Goal: Task Accomplishment & Management: Complete application form

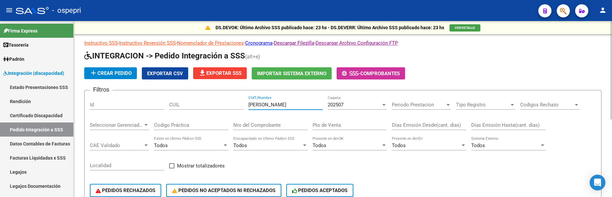
drag, startPoint x: 285, startPoint y: 106, endPoint x: 245, endPoint y: 104, distance: 39.8
click at [245, 104] on div "Filtros Id CUIL vega yasma CUIT/Nombre 202507 Carpeta Periodo Prestacion Period…" at bounding box center [343, 150] width 506 height 109
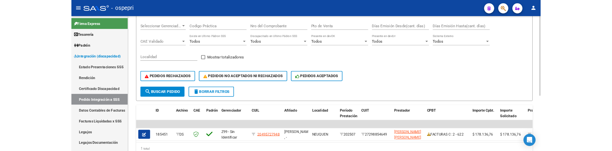
scroll to position [123, 0]
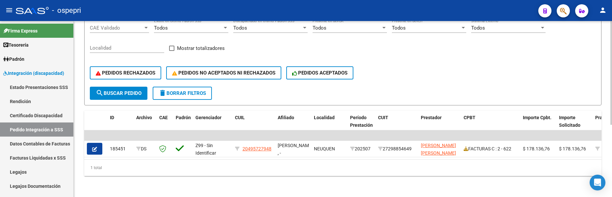
click at [133, 90] on span "search Buscar Pedido" at bounding box center [119, 93] width 46 height 6
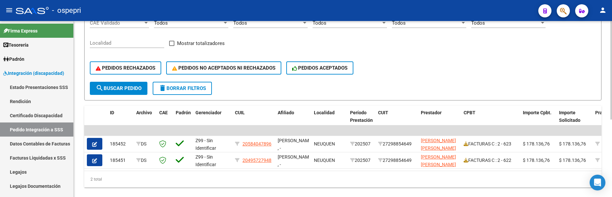
click at [504, 75] on div "PEDIDOS RECHAZADOS PEDIDOS NO ACEPTADOS NI RECHAZADOS PEDIDOS ACEPTADOS" at bounding box center [343, 68] width 506 height 28
click at [392, 77] on div "PEDIDOS RECHAZADOS PEDIDOS NO ACEPTADOS NI RECHAZADOS PEDIDOS ACEPTADOS" at bounding box center [343, 68] width 506 height 28
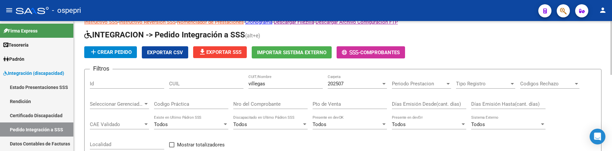
scroll to position [0, 0]
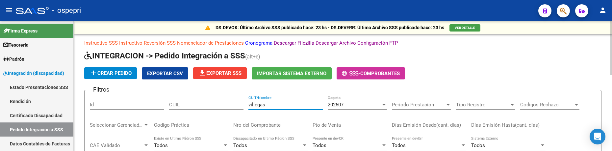
drag, startPoint x: 275, startPoint y: 105, endPoint x: 244, endPoint y: 104, distance: 31.0
click at [244, 104] on div "Filtros Id CUIL villegas CUIT/Nombre 202507 Carpeta Periodo Prestacion Periodo …" at bounding box center [343, 150] width 506 height 109
paste input "CANALES CAROLINA"
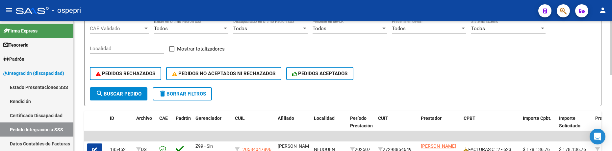
scroll to position [132, 0]
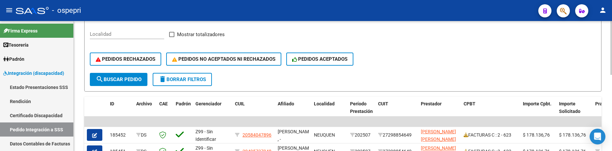
type input "CANALES CAROLINA"
click at [137, 82] on span "search Buscar Pedido" at bounding box center [119, 80] width 46 height 6
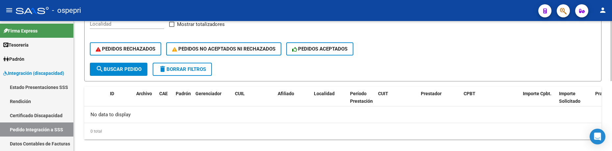
scroll to position [151, 0]
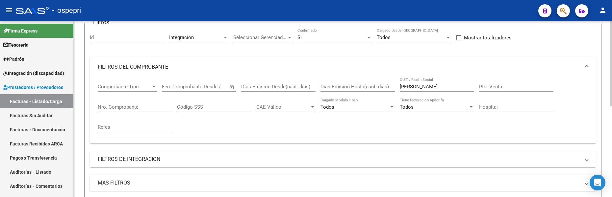
scroll to position [55, 0]
drag, startPoint x: 448, startPoint y: 88, endPoint x: 392, endPoint y: 89, distance: 56.6
click at [392, 89] on div "Comprobante Tipo Comprobante Tipo Start date – End date Fec. Comprobante Desde …" at bounding box center [343, 108] width 490 height 61
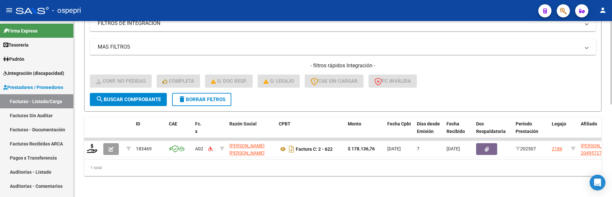
scroll to position [196, 0]
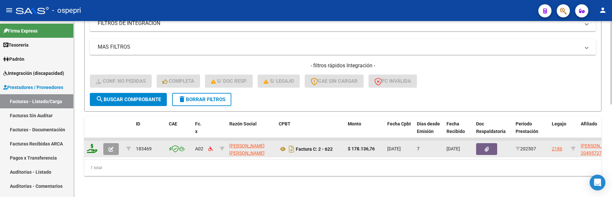
type input "[PERSON_NAME]"
click at [90, 147] on icon at bounding box center [92, 148] width 11 height 9
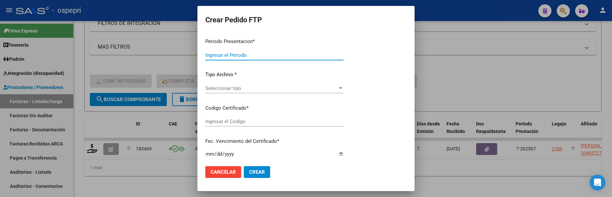
type input "202507"
type input "$ 178.136,76"
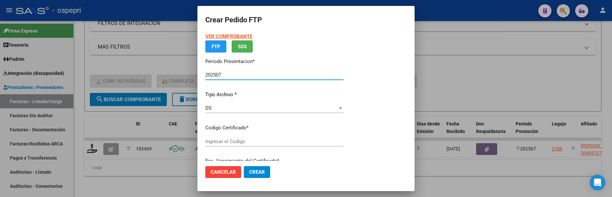
type input "ARG02000495727942018071220280712NQN249"
type input "2028-07-12"
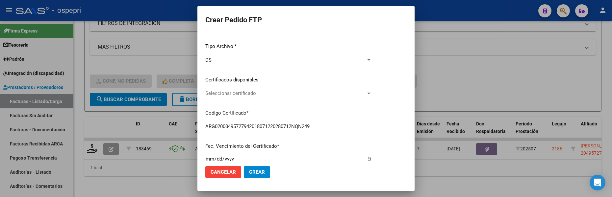
scroll to position [66, 0]
click at [371, 94] on div at bounding box center [368, 93] width 3 height 2
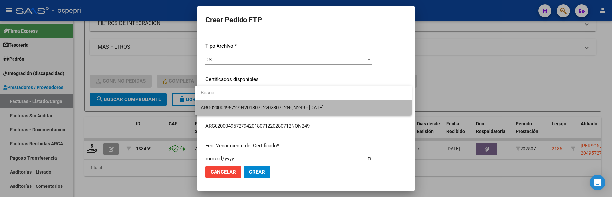
click at [375, 110] on span "ARG02000495727942018071220280712NQN249 - 2028-07-12" at bounding box center [304, 108] width 206 height 15
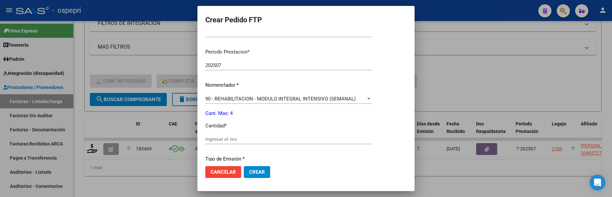
scroll to position [230, 0]
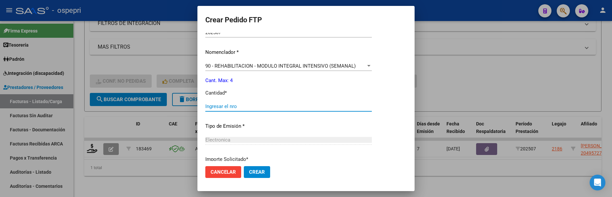
click at [260, 108] on input "Ingresar el nro" at bounding box center [288, 107] width 167 height 6
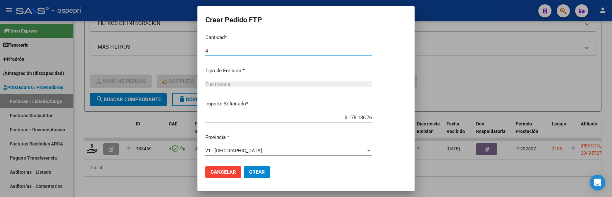
scroll to position [287, 0]
type input "4"
click at [253, 172] on span "Crear" at bounding box center [257, 172] width 16 height 6
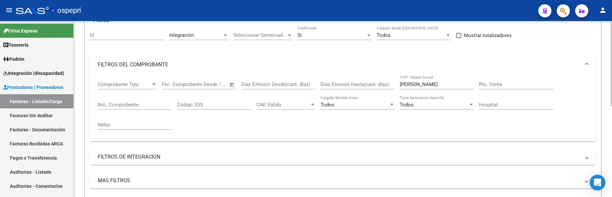
scroll to position [55, 0]
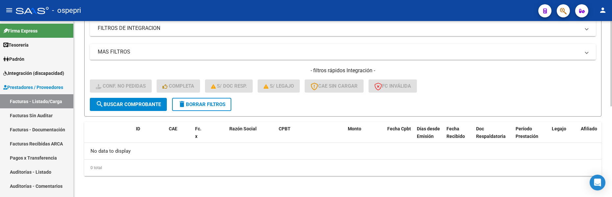
click at [142, 104] on span "search Buscar Comprobante" at bounding box center [128, 105] width 65 height 6
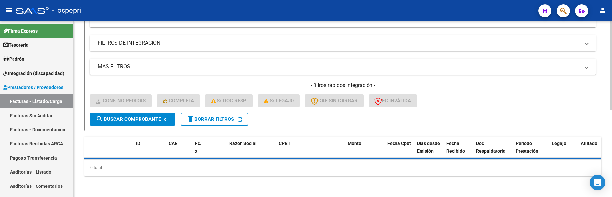
scroll to position [187, 0]
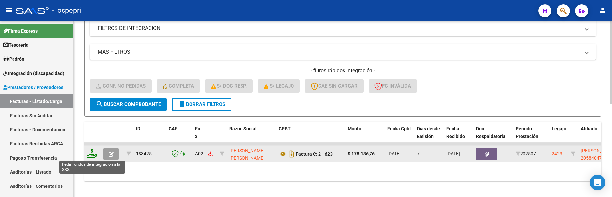
click at [91, 157] on icon at bounding box center [92, 153] width 11 height 9
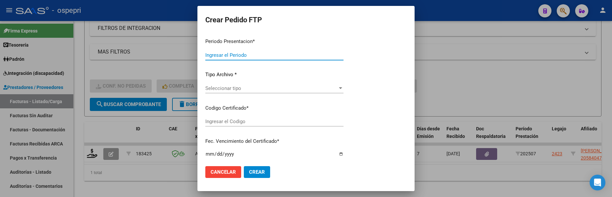
type input "202507"
type input "$ 178.136,76"
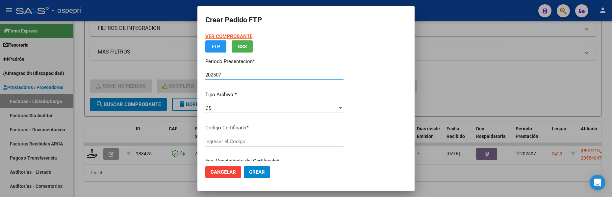
type input "2058404789-6"
type input "2026-07-01"
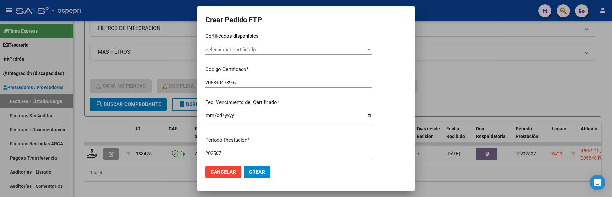
scroll to position [116, 0]
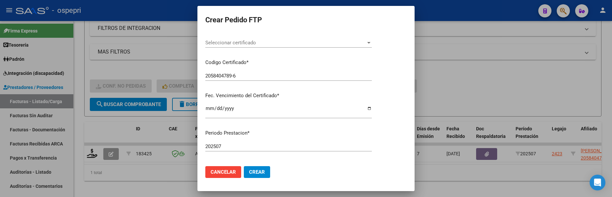
click at [372, 41] on div at bounding box center [369, 42] width 6 height 5
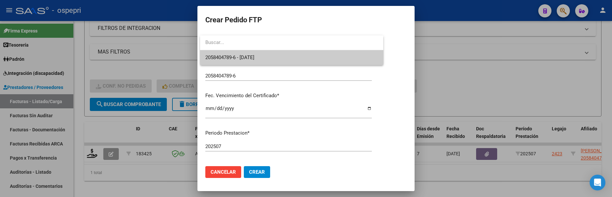
click at [360, 58] on span "2058404789-6 - 2026-07-01" at bounding box center [291, 57] width 173 height 15
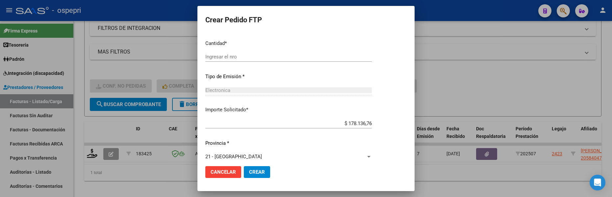
scroll to position [281, 0]
click at [239, 57] on input "Ingresar el nro" at bounding box center [288, 56] width 167 height 6
type input "4"
click at [258, 172] on span "Crear" at bounding box center [257, 172] width 16 height 6
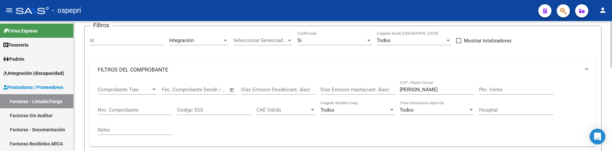
scroll to position [35, 0]
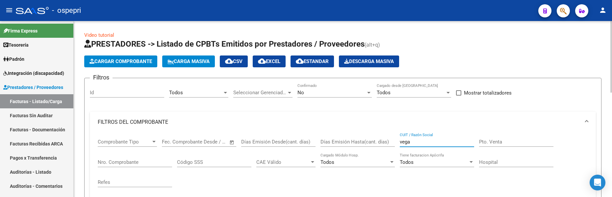
drag, startPoint x: 419, startPoint y: 143, endPoint x: 389, endPoint y: 142, distance: 29.6
click at [389, 142] on div "Comprobante Tipo Comprobante Tipo Start date – End date Fec. Comprobante Desde …" at bounding box center [343, 163] width 490 height 61
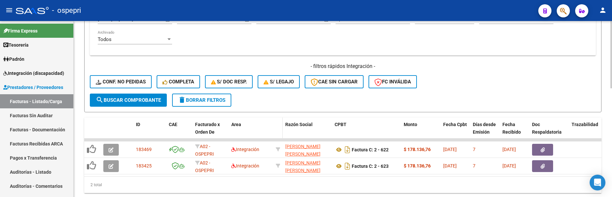
scroll to position [284, 0]
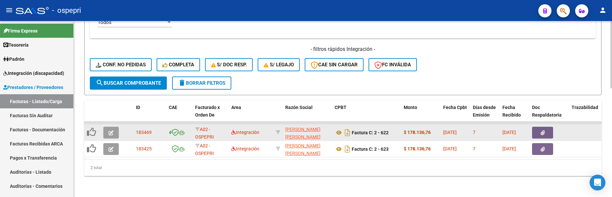
type input "[PERSON_NAME]"
click at [114, 129] on button "button" at bounding box center [110, 133] width 15 height 12
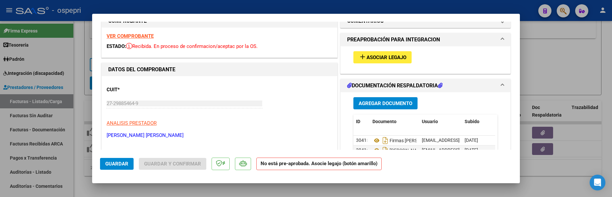
scroll to position [0, 0]
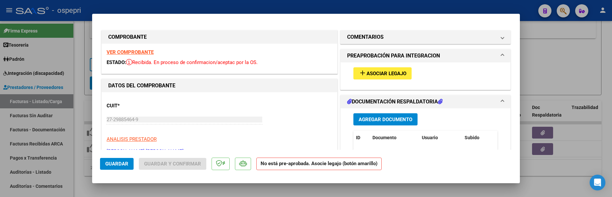
click at [554, 64] on div at bounding box center [306, 98] width 612 height 197
type input "$ 0,00"
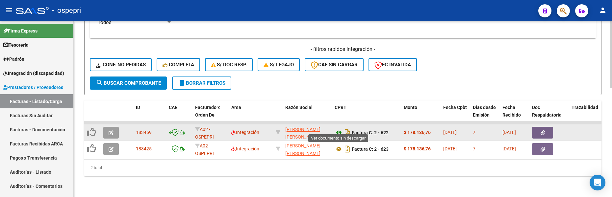
click at [338, 129] on icon at bounding box center [339, 133] width 9 height 8
click at [112, 131] on icon "button" at bounding box center [111, 133] width 5 height 5
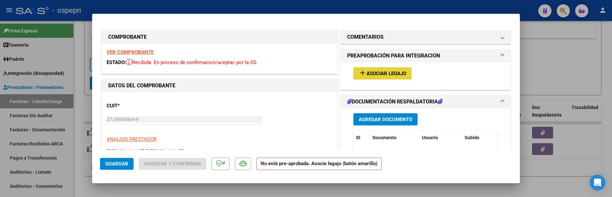
click at [381, 72] on span "Asociar Legajo" at bounding box center [387, 74] width 40 height 6
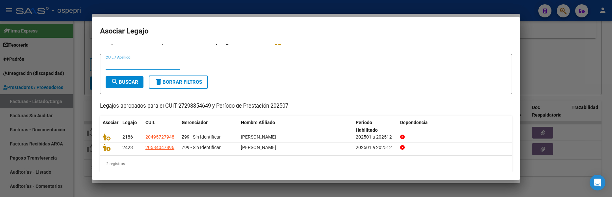
scroll to position [12, 0]
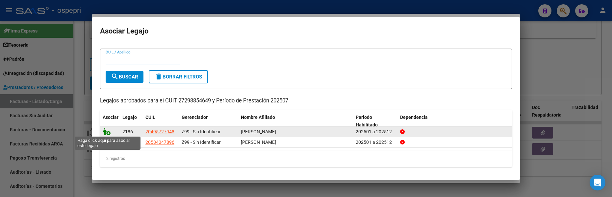
click at [104, 133] on icon at bounding box center [107, 131] width 8 height 7
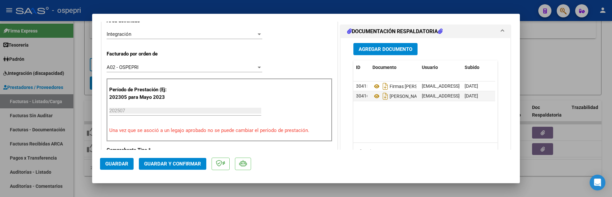
scroll to position [165, 0]
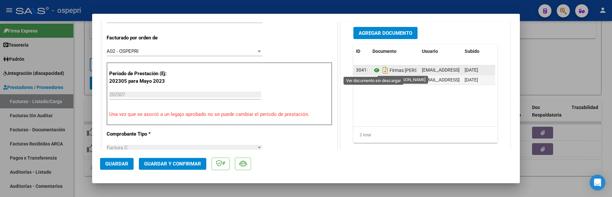
click at [374, 70] on icon at bounding box center [376, 70] width 9 height 8
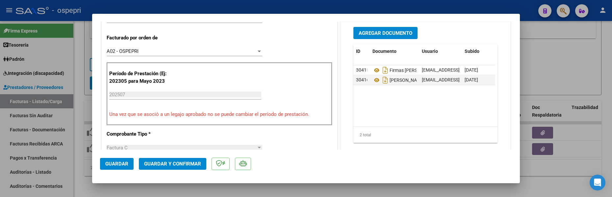
click at [165, 167] on span "Guardar y Confirmar" at bounding box center [172, 164] width 57 height 6
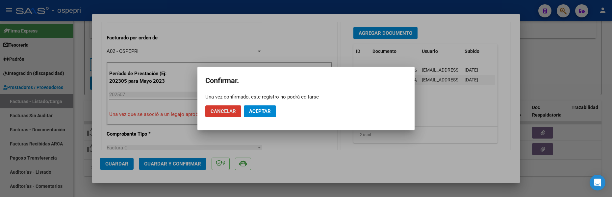
click at [269, 109] on span "Aceptar" at bounding box center [260, 112] width 22 height 6
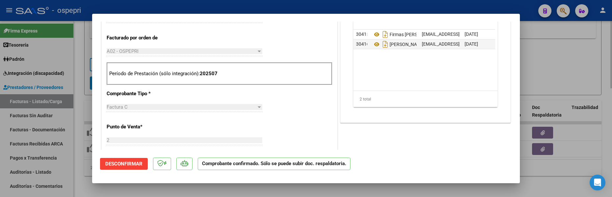
click at [575, 59] on div at bounding box center [306, 98] width 612 height 197
type input "$ 0,00"
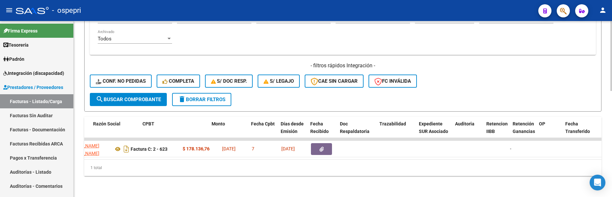
scroll to position [0, 0]
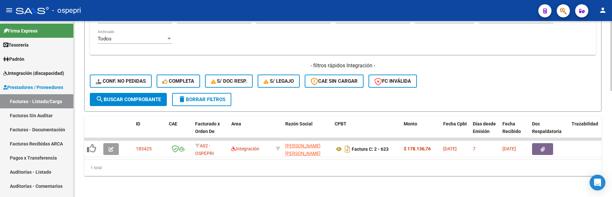
click at [239, 165] on div "1 total" at bounding box center [342, 168] width 517 height 16
click at [480, 62] on h4 "- filtros rápidos Integración -" at bounding box center [343, 65] width 506 height 7
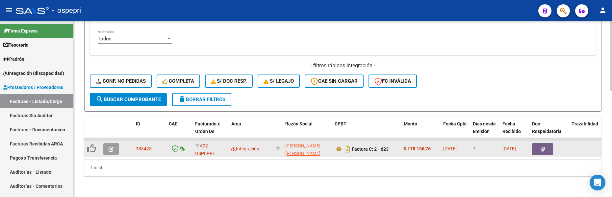
click at [111, 147] on icon "button" at bounding box center [111, 149] width 5 height 5
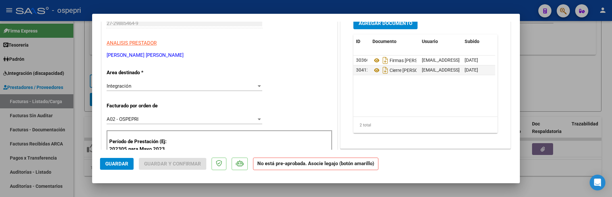
scroll to position [99, 0]
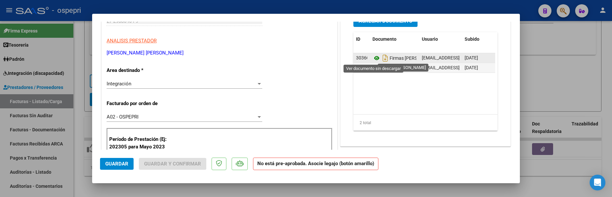
click at [374, 59] on icon at bounding box center [376, 58] width 9 height 8
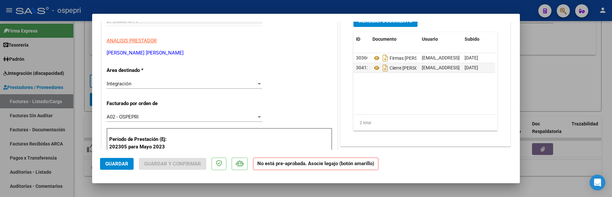
click at [555, 181] on div at bounding box center [306, 98] width 612 height 197
type input "$ 0,00"
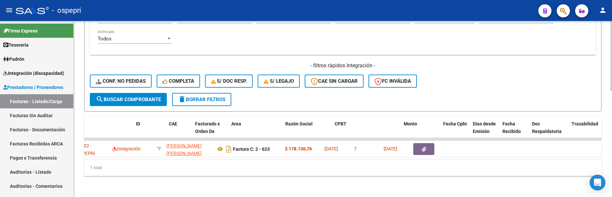
scroll to position [0, 0]
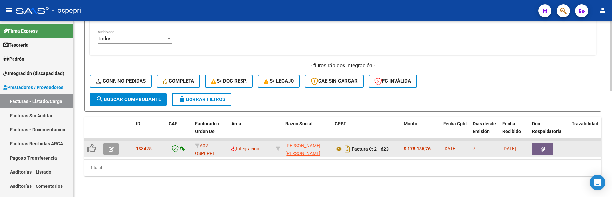
click at [110, 147] on icon "button" at bounding box center [111, 149] width 5 height 5
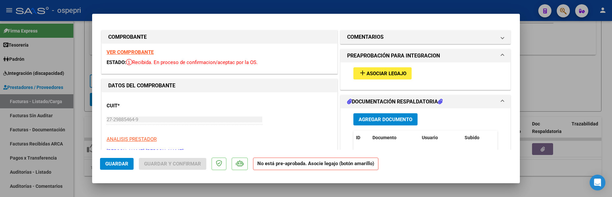
click at [565, 78] on div at bounding box center [306, 98] width 612 height 197
type input "$ 0,00"
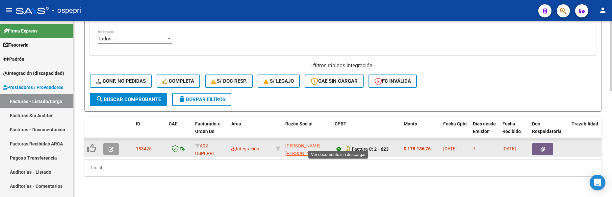
click at [340, 145] on icon at bounding box center [339, 149] width 9 height 8
click at [110, 147] on icon "button" at bounding box center [111, 149] width 5 height 5
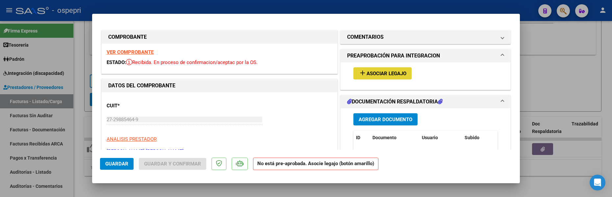
click at [391, 71] on span "Asociar Legajo" at bounding box center [387, 74] width 40 height 6
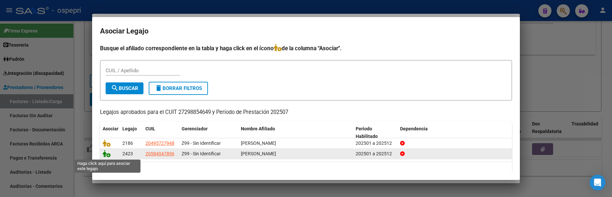
click at [109, 156] on icon at bounding box center [107, 153] width 8 height 7
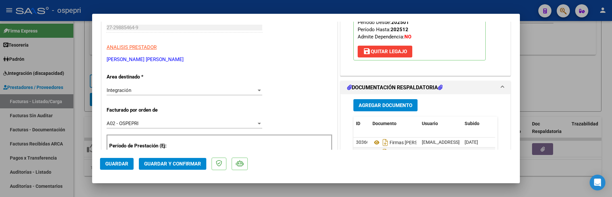
scroll to position [165, 0]
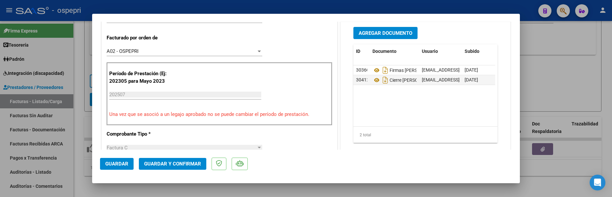
click at [172, 163] on span "Guardar y Confirmar" at bounding box center [172, 164] width 57 height 6
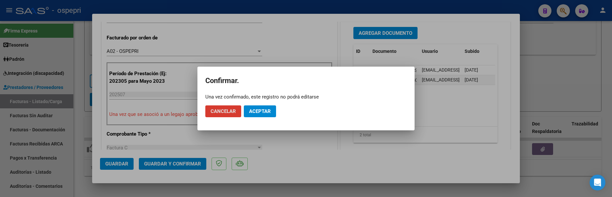
click at [269, 107] on button "Aceptar" at bounding box center [260, 112] width 32 height 12
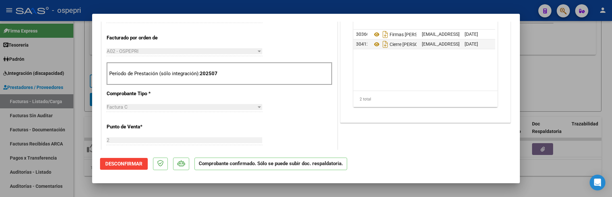
click at [583, 78] on div at bounding box center [306, 98] width 612 height 197
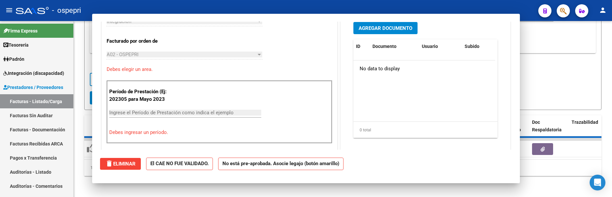
type input "$ 0,00"
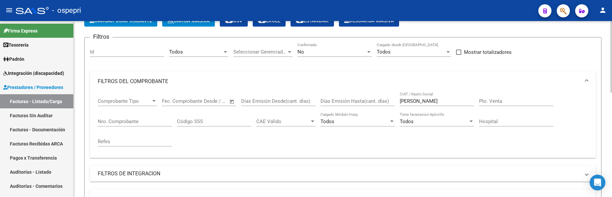
scroll to position [28, 0]
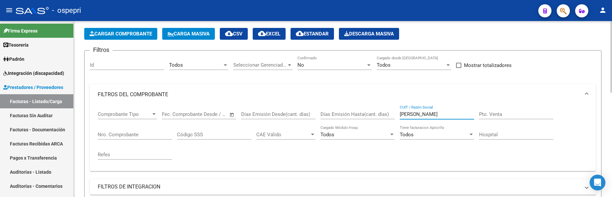
drag, startPoint x: 435, startPoint y: 114, endPoint x: 392, endPoint y: 113, distance: 42.5
click at [392, 113] on div "Comprobante Tipo Comprobante Tipo Start date – End date Fec. Comprobante Desde …" at bounding box center [343, 135] width 490 height 61
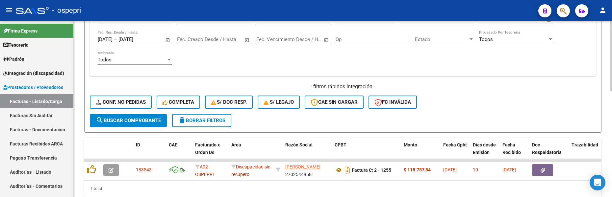
scroll to position [268, 0]
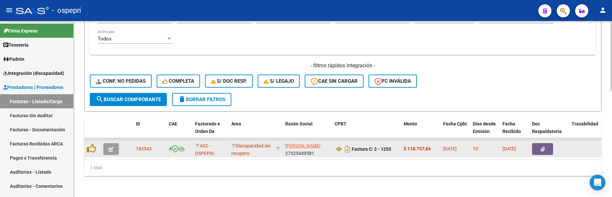
type input "[PERSON_NAME]"
click at [112, 147] on icon "button" at bounding box center [111, 149] width 5 height 5
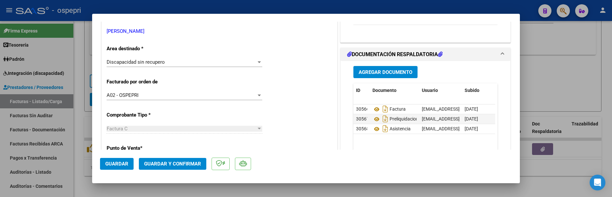
scroll to position [132, 0]
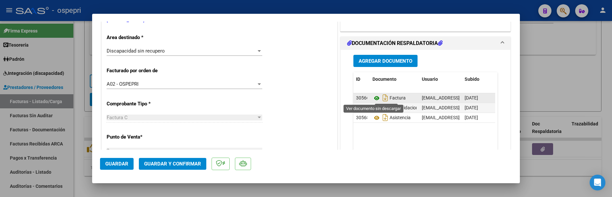
click at [374, 98] on icon at bounding box center [376, 98] width 9 height 8
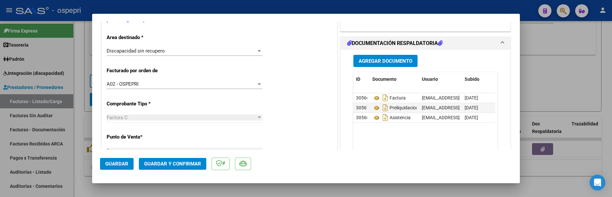
click at [561, 79] on div at bounding box center [306, 98] width 612 height 197
type input "$ 0,00"
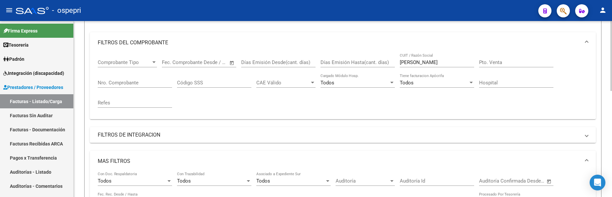
scroll to position [70, 0]
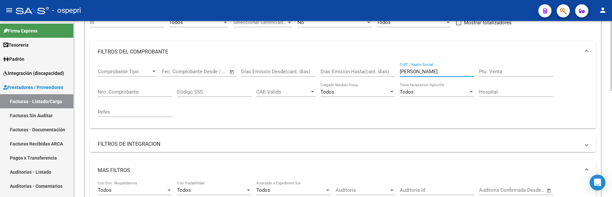
drag, startPoint x: 422, startPoint y: 72, endPoint x: 398, endPoint y: 73, distance: 23.7
click at [398, 73] on div "Comprobante Tipo Comprobante Tipo Start date – End date Fec. Comprobante Desde …" at bounding box center [343, 93] width 490 height 61
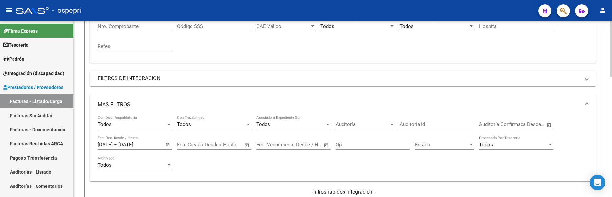
scroll to position [103, 0]
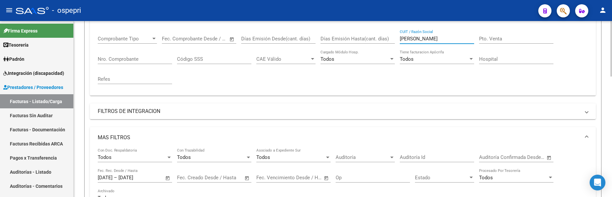
drag, startPoint x: 419, startPoint y: 38, endPoint x: 395, endPoint y: 38, distance: 24.4
click at [395, 38] on div "Comprobante Tipo Comprobante Tipo Start date – End date Fec. Comprobante Desde …" at bounding box center [343, 60] width 490 height 61
type input "a"
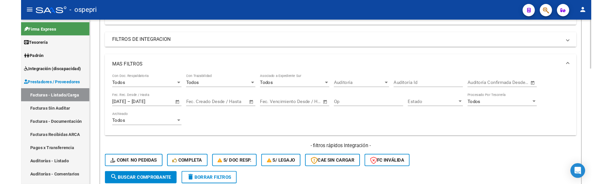
scroll to position [169, 0]
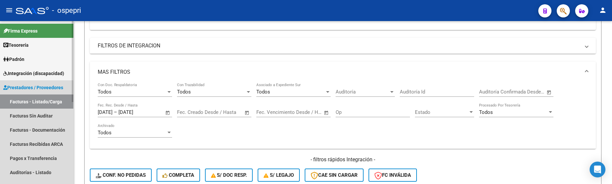
click at [47, 102] on link "Facturas - Listado/Carga" at bounding box center [36, 101] width 73 height 14
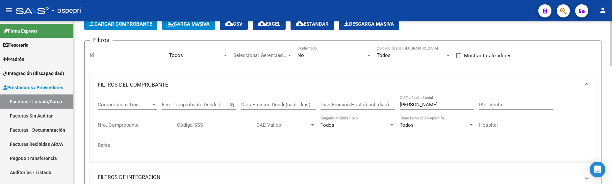
scroll to position [5, 0]
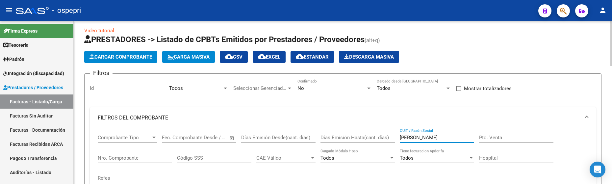
drag, startPoint x: 423, startPoint y: 139, endPoint x: 398, endPoint y: 139, distance: 25.0
click at [398, 139] on div "Comprobante Tipo Comprobante Tipo Start date – End date Fec. Comprobante Desde …" at bounding box center [343, 158] width 490 height 61
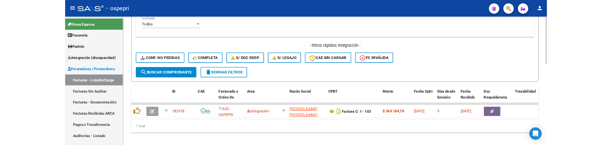
scroll to position [281, 0]
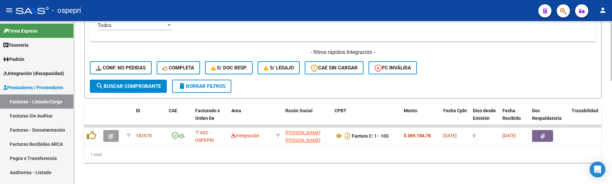
click at [612, 154] on html "menu - ospepri person Firma Express Tesorería Extractos Procesados (csv) Extrac…" at bounding box center [306, 92] width 612 height 184
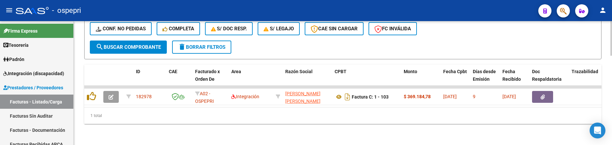
scroll to position [321, 0]
click at [612, 125] on html "menu - ospepri person Firma Express Tesorería Extractos Procesados (csv) Extrac…" at bounding box center [306, 72] width 612 height 145
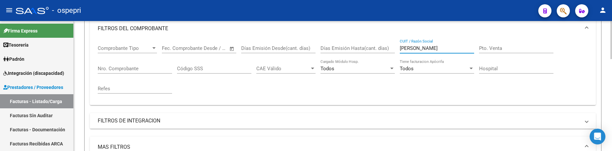
scroll to position [84, 0]
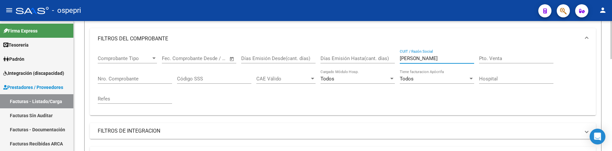
drag, startPoint x: 450, startPoint y: 61, endPoint x: 394, endPoint y: 59, distance: 56.0
click at [394, 59] on div "Comprobante Tipo Comprobante Tipo Start date – End date Fec. Comprobante Desde …" at bounding box center [343, 79] width 490 height 61
drag, startPoint x: 451, startPoint y: 56, endPoint x: 398, endPoint y: 58, distance: 52.3
click at [398, 58] on div "Comprobante Tipo Comprobante Tipo Start date – End date Fec. Comprobante Desde …" at bounding box center [343, 79] width 490 height 61
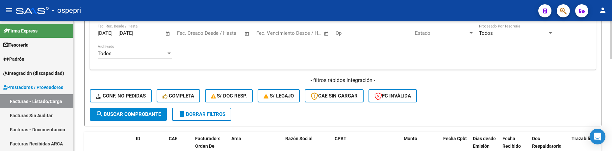
scroll to position [281, 0]
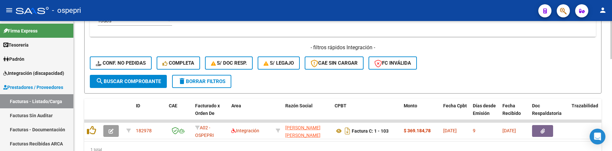
type input "CANALES CAROLINA"
click at [151, 83] on span "search Buscar Comprobante" at bounding box center [128, 82] width 65 height 6
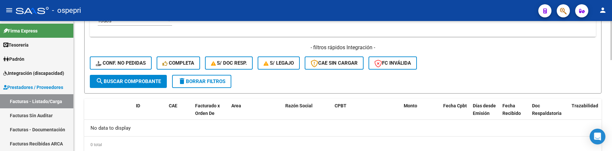
scroll to position [304, 0]
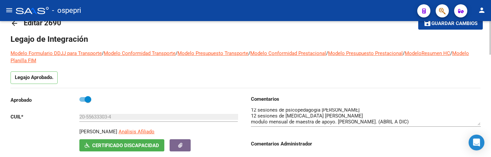
scroll to position [66, 0]
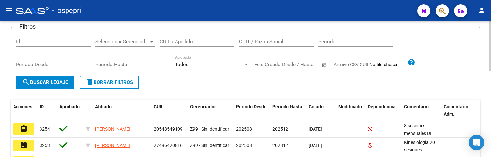
scroll to position [33, 0]
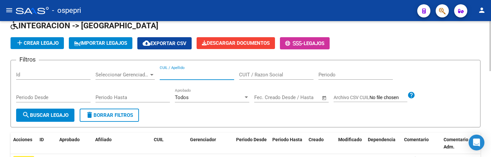
click at [178, 77] on input "CUIL / Apellido" at bounding box center [197, 75] width 74 height 6
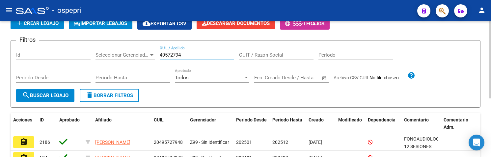
scroll to position [103, 0]
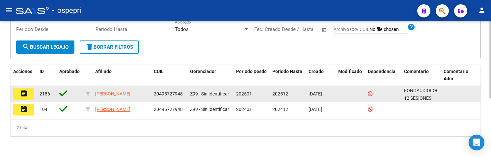
type input "49572794"
click at [26, 92] on mat-icon "assignment" at bounding box center [24, 94] width 8 height 8
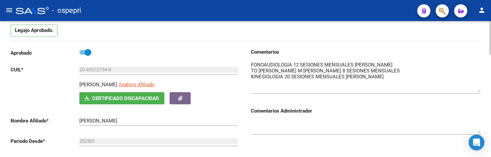
drag, startPoint x: 478, startPoint y: 73, endPoint x: 479, endPoint y: 91, distance: 18.1
click at [479, 91] on textarea at bounding box center [366, 76] width 230 height 31
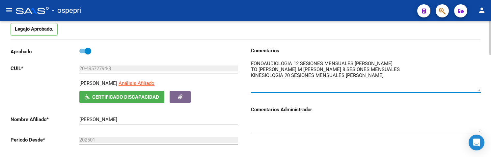
scroll to position [33, 0]
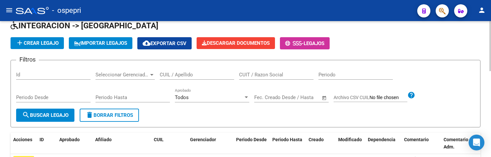
click at [175, 77] on input "CUIL / Apellido" at bounding box center [197, 75] width 74 height 6
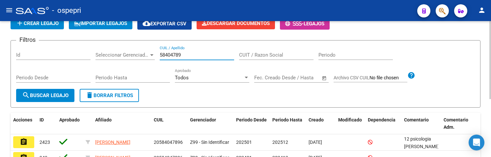
scroll to position [101, 0]
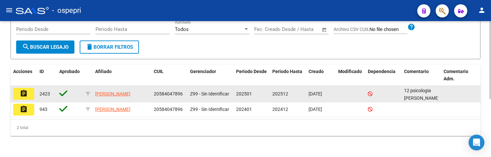
type input "58404789"
click at [25, 92] on mat-icon "assignment" at bounding box center [24, 94] width 8 height 8
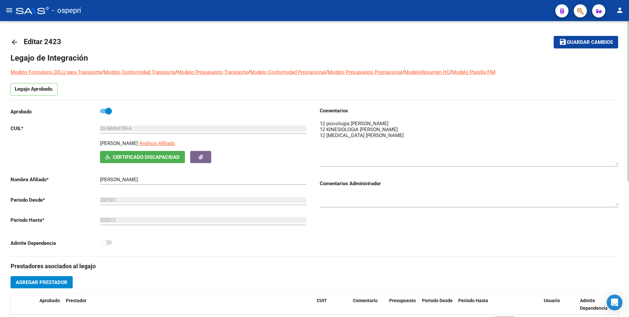
drag, startPoint x: 617, startPoint y: 131, endPoint x: 617, endPoint y: 164, distance: 32.9
click at [490, 106] on textarea at bounding box center [469, 142] width 299 height 45
